Goal: Task Accomplishment & Management: Use online tool/utility

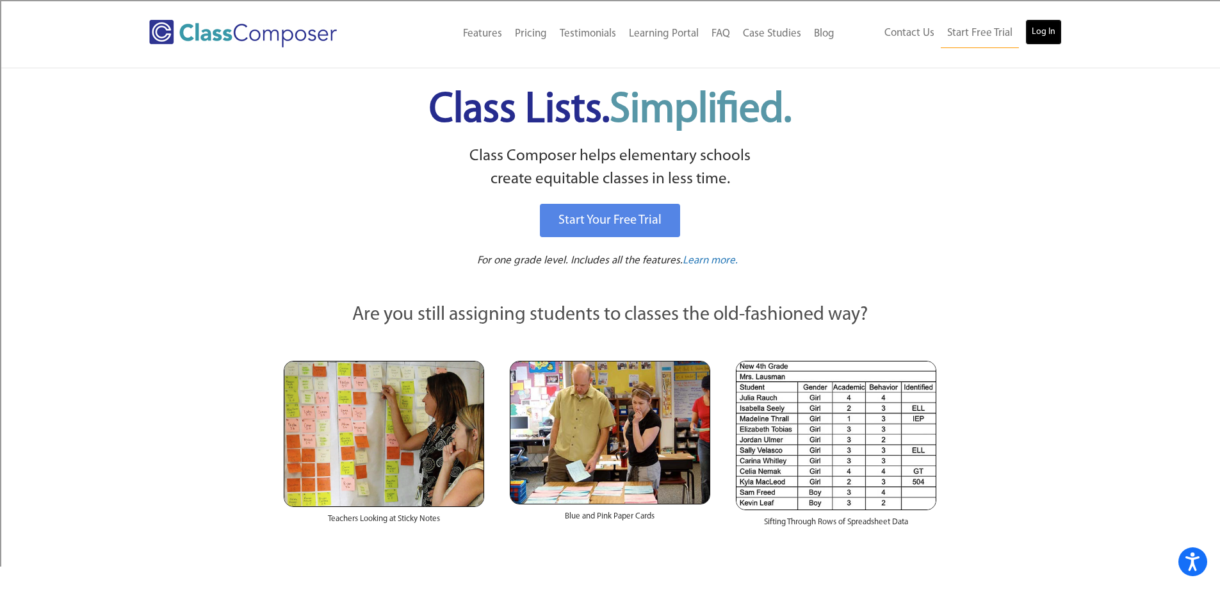
click at [1048, 31] on link "Log In" at bounding box center [1044, 32] width 37 height 26
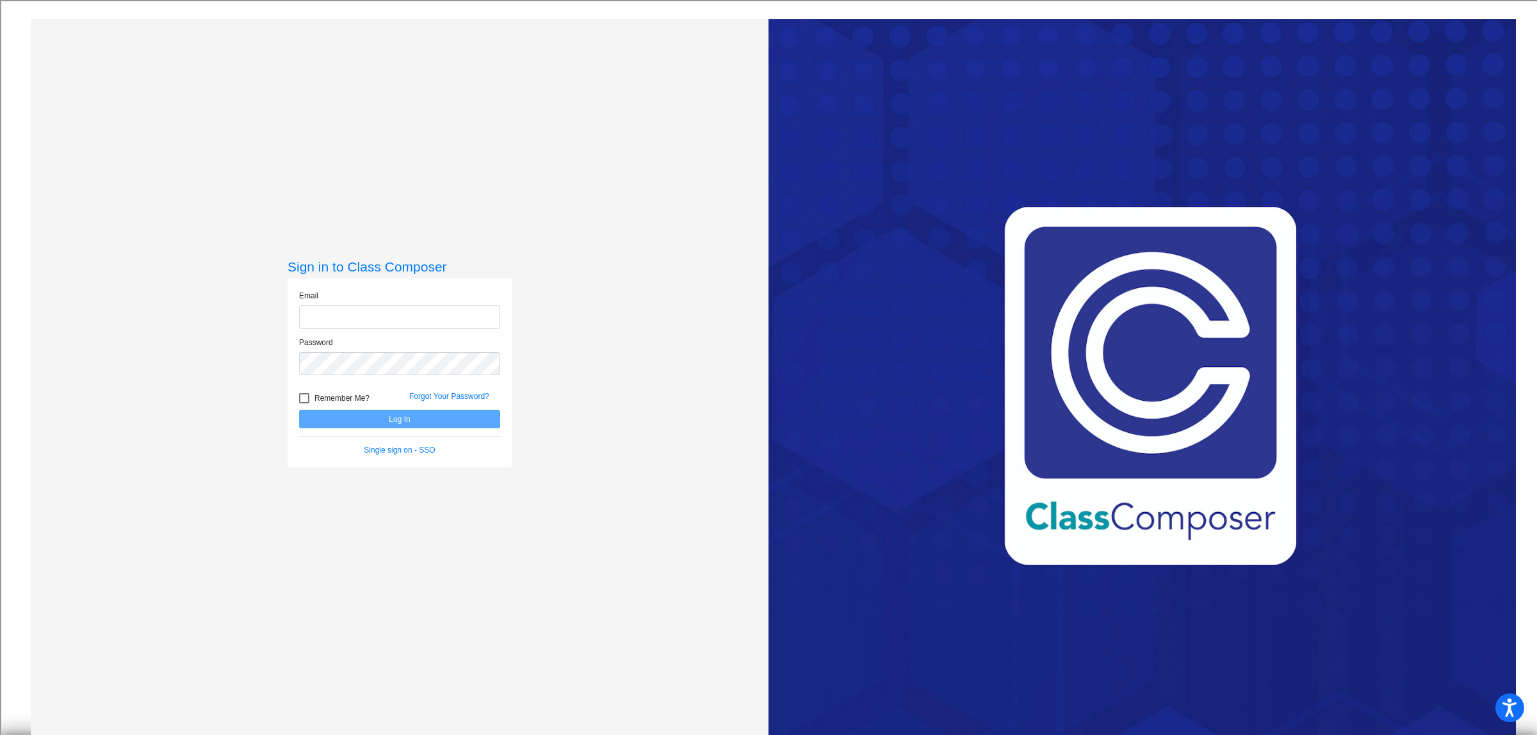
type input "[EMAIL_ADDRESS][DOMAIN_NAME]"
click at [388, 415] on button "Log In" at bounding box center [399, 419] width 201 height 19
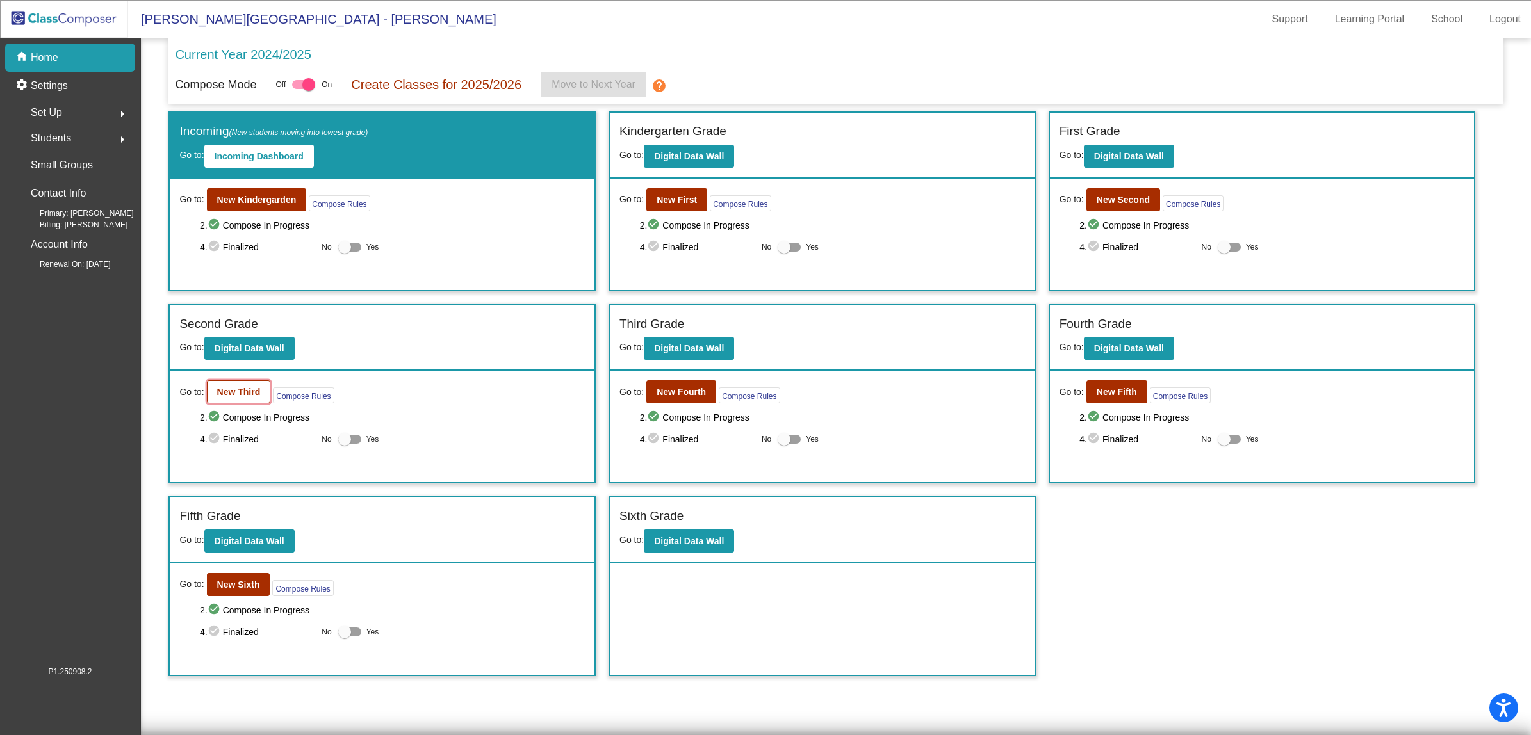
click at [242, 388] on b "New Third" at bounding box center [239, 392] width 44 height 10
